Goal: Entertainment & Leisure: Consume media (video, audio)

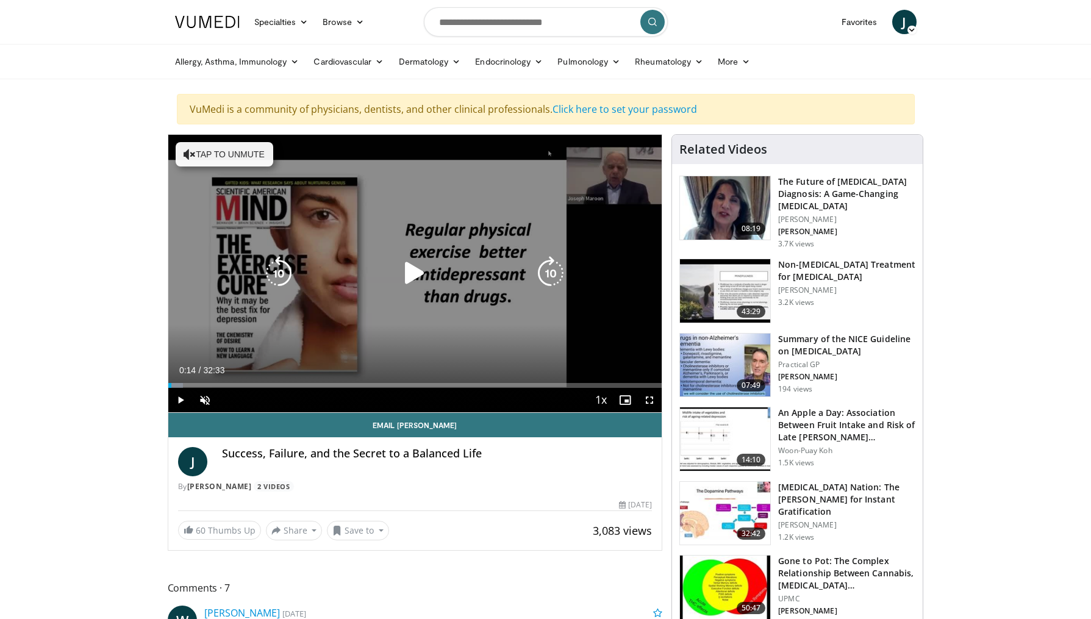
click at [387, 248] on div "10 seconds Tap to unmute" at bounding box center [415, 273] width 494 height 277
click at [195, 155] on button "Tap to unmute" at bounding box center [225, 154] width 98 height 24
click at [374, 287] on div "10 seconds Tap to unmute" at bounding box center [415, 273] width 494 height 277
click at [345, 291] on div "10 seconds Tap to unmute" at bounding box center [415, 273] width 494 height 277
click at [280, 272] on icon "Video Player" at bounding box center [279, 273] width 34 height 34
